Goal: Find specific page/section: Find specific page/section

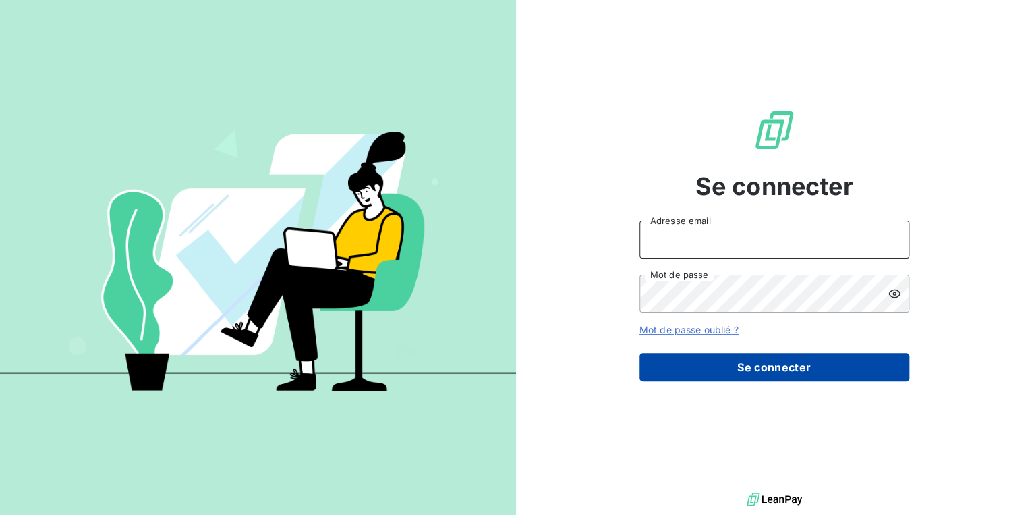
type input "[PERSON_NAME][EMAIL_ADDRESS][DOMAIN_NAME]"
click at [733, 373] on button "Se connecter" at bounding box center [775, 367] width 270 height 28
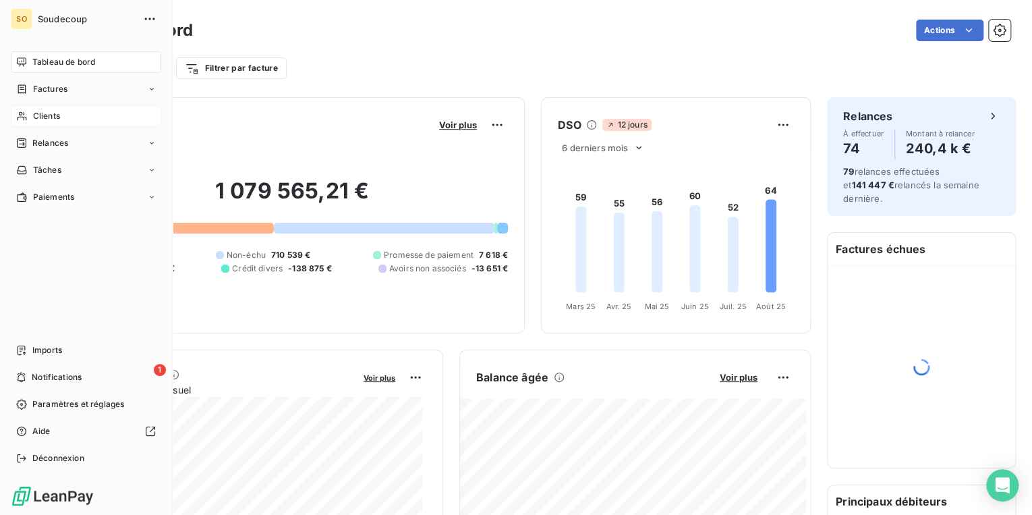
click at [56, 115] on span "Clients" at bounding box center [46, 116] width 27 height 12
